Goal: Task Accomplishment & Management: Manage account settings

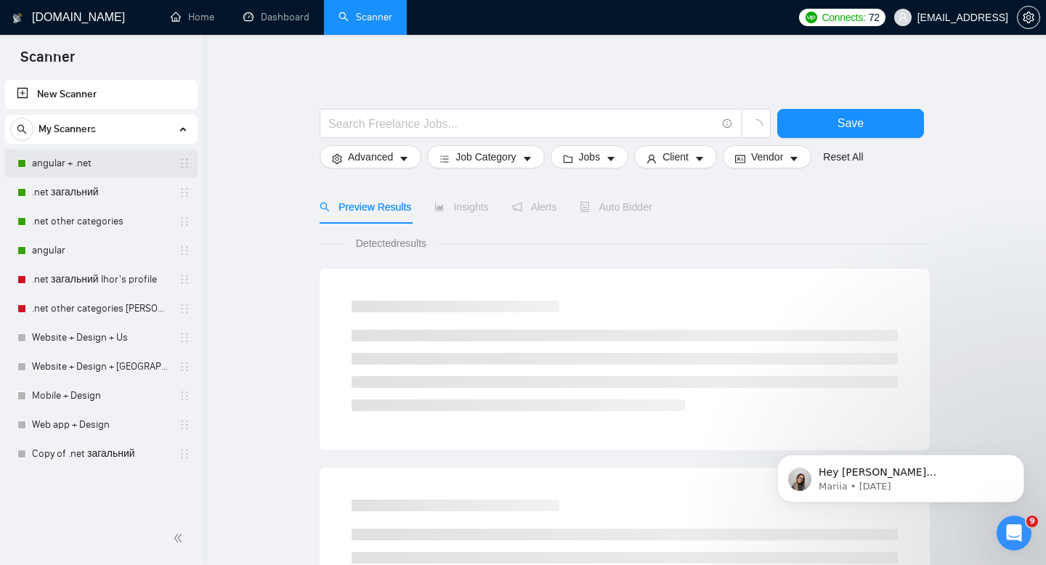
click at [126, 166] on link "angular + .net" at bounding box center [101, 163] width 138 height 29
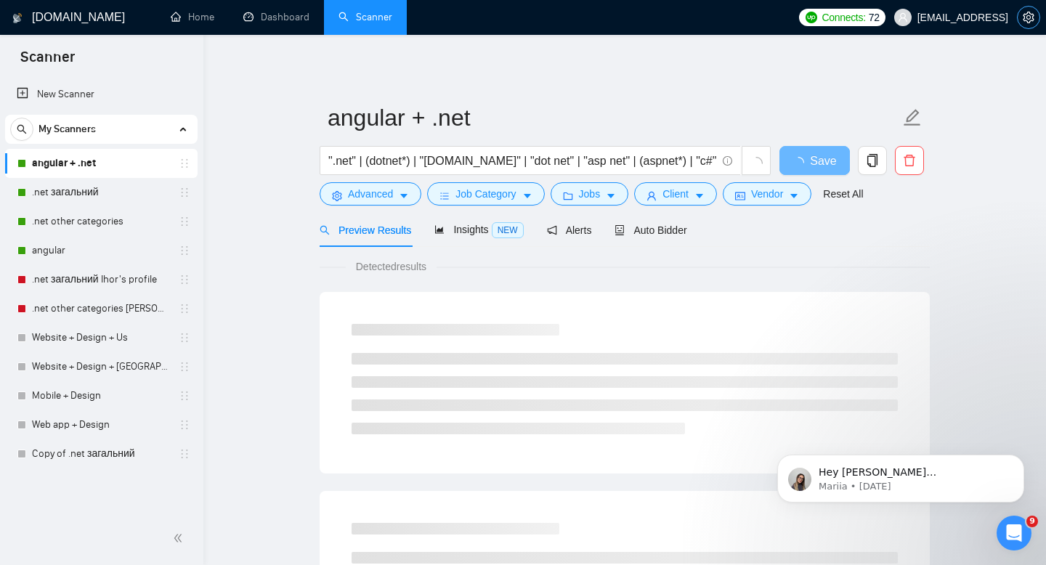
click at [1032, 18] on icon "setting" at bounding box center [1029, 18] width 12 height 12
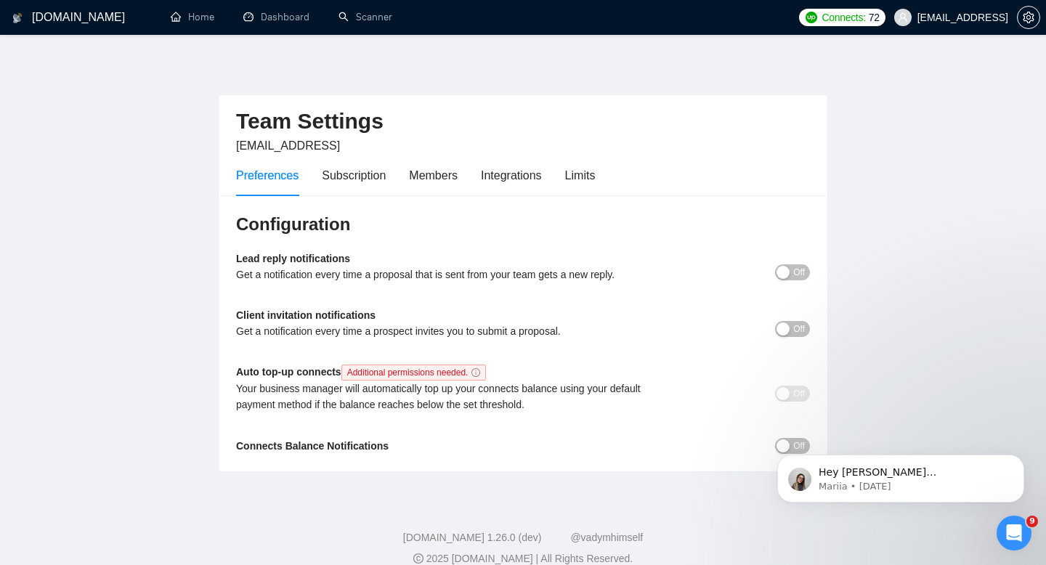
click at [604, 172] on div "Preferences Subscription Members Integrations Limits" at bounding box center [523, 175] width 574 height 41
click at [551, 171] on div "Preferences Subscription Members Integrations Limits" at bounding box center [415, 175] width 359 height 41
click at [519, 177] on div "Integrations" at bounding box center [511, 175] width 61 height 18
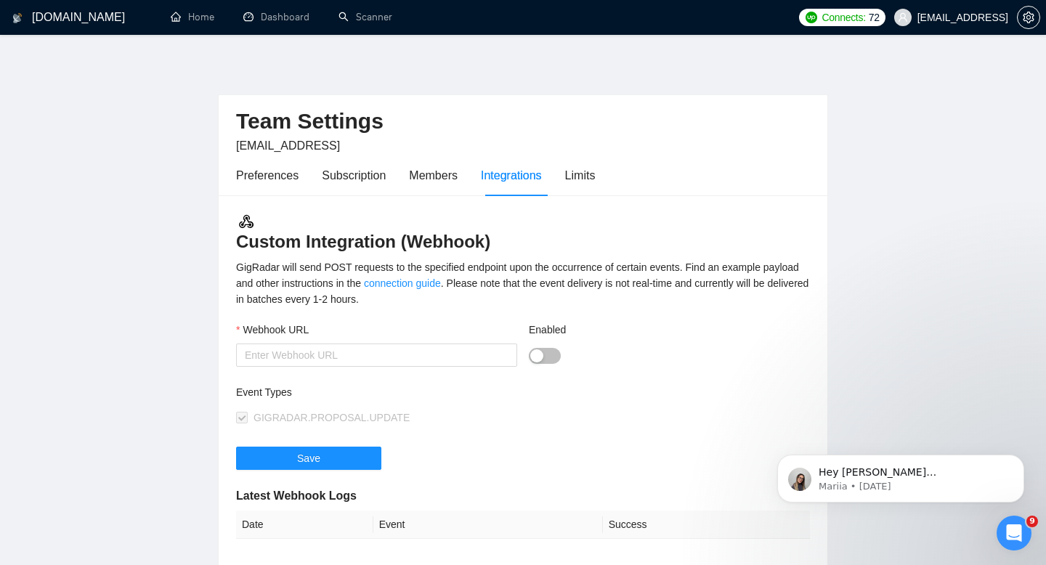
click at [569, 179] on div "Preferences Subscription Members Integrations Limits" at bounding box center [415, 175] width 359 height 41
click at [581, 177] on div "Limits" at bounding box center [580, 175] width 31 height 18
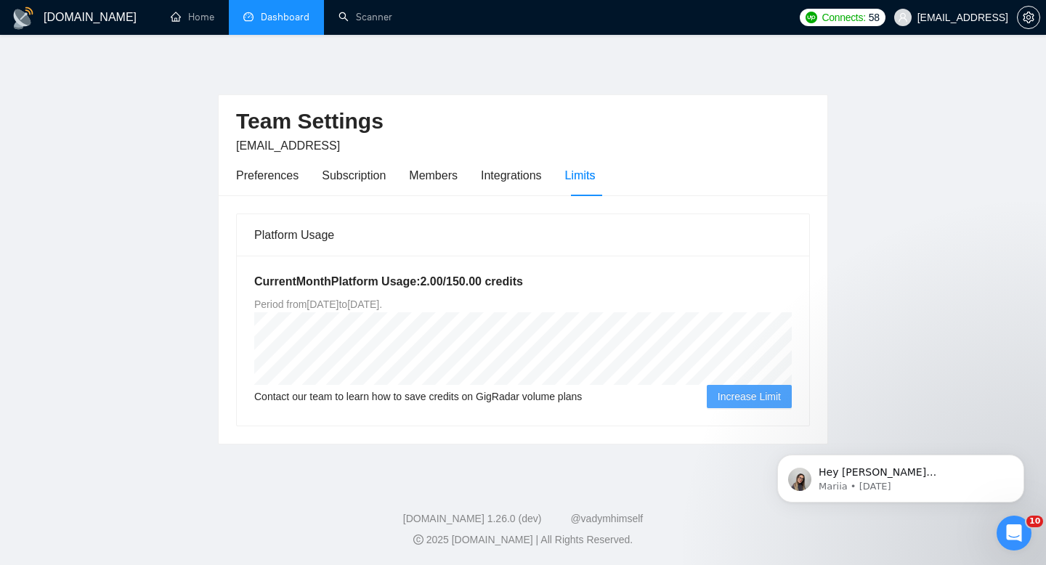
click at [280, 14] on link "Dashboard" at bounding box center [276, 17] width 66 height 12
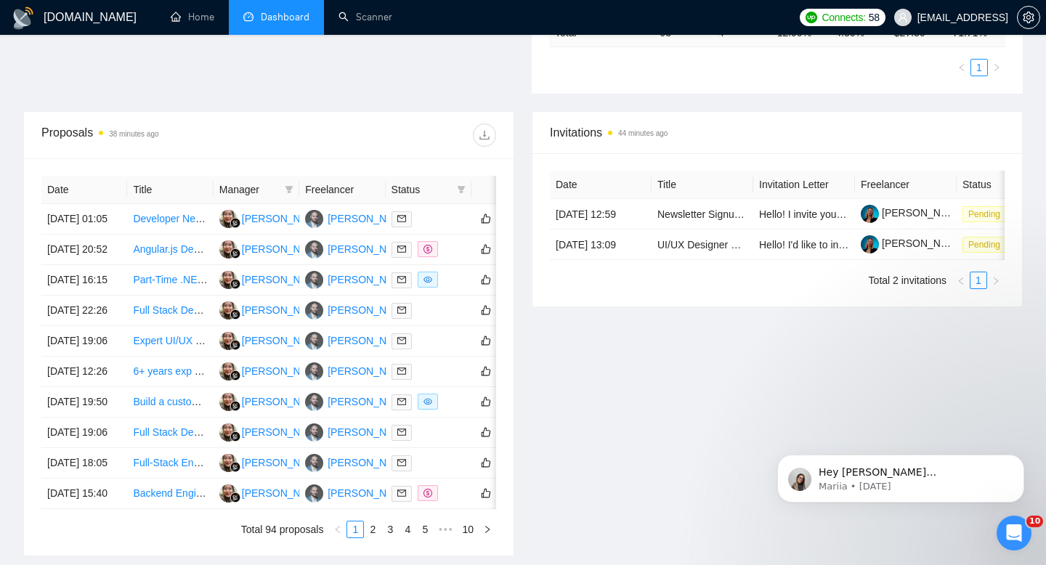
scroll to position [454, 0]
